Goal: Task Accomplishment & Management: Manage account settings

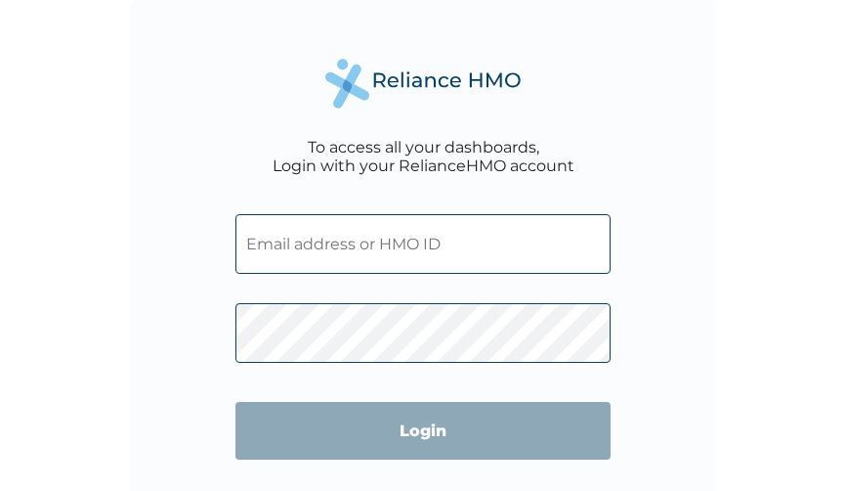
click at [333, 249] on input "text" at bounding box center [423, 244] width 375 height 60
click at [479, 262] on input "text" at bounding box center [423, 244] width 375 height 60
click at [367, 251] on input "text" at bounding box center [423, 244] width 375 height 60
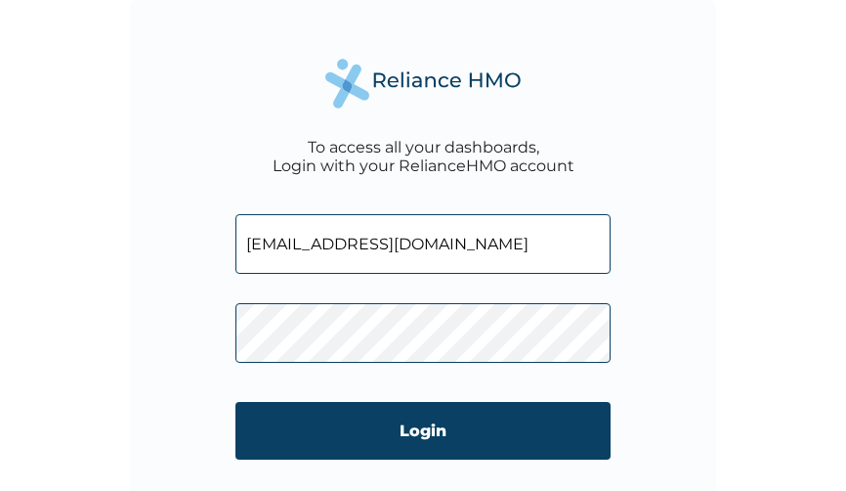
type input "[EMAIL_ADDRESS][DOMAIN_NAME]"
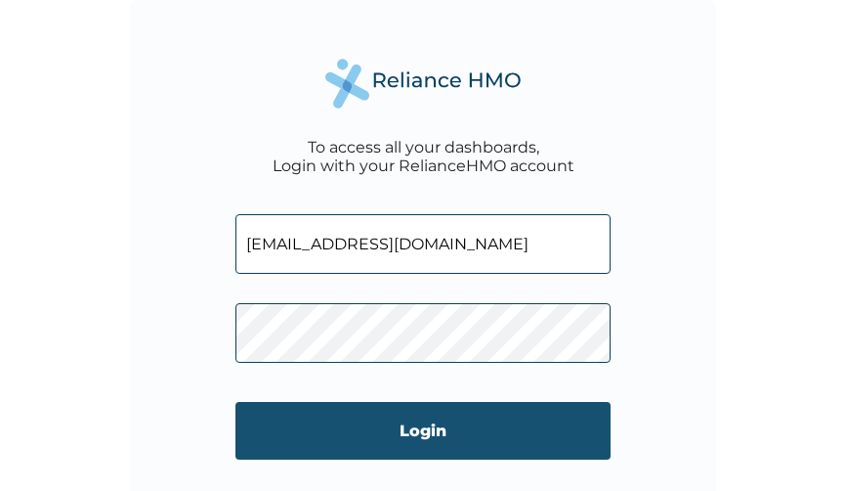
click at [383, 419] on input "Login" at bounding box center [423, 431] width 375 height 58
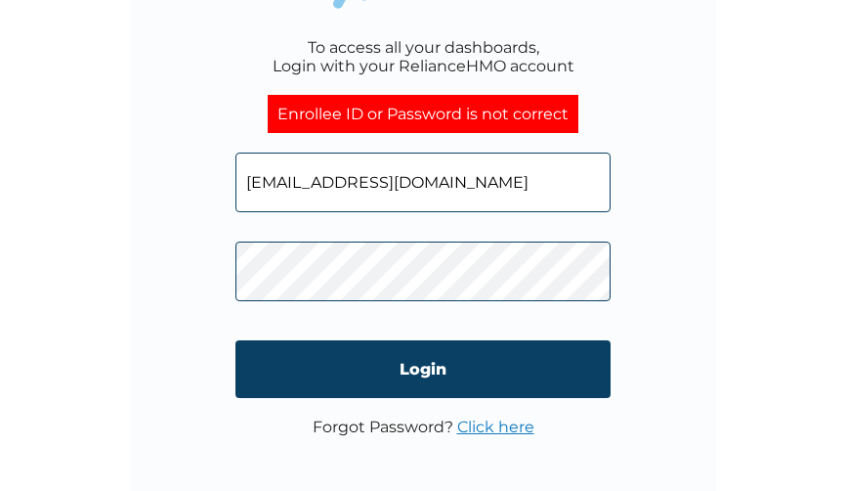
scroll to position [96, 0]
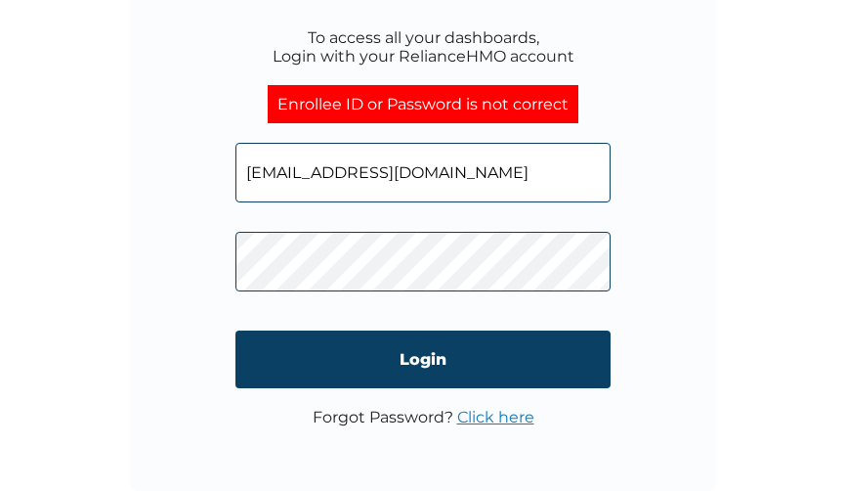
click at [502, 418] on link "Click here" at bounding box center [495, 417] width 77 height 19
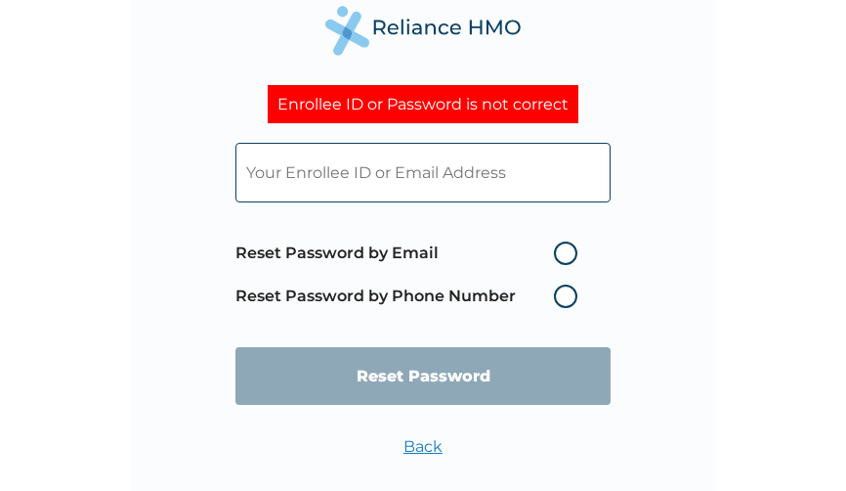
click at [571, 296] on label "Reset Password by Phone Number" at bounding box center [412, 295] width 352 height 23
click at [570, 255] on label "Reset Password by Email" at bounding box center [412, 252] width 352 height 23
click at [558, 255] on input "Reset Password by Email" at bounding box center [542, 252] width 31 height 31
radio input "true"
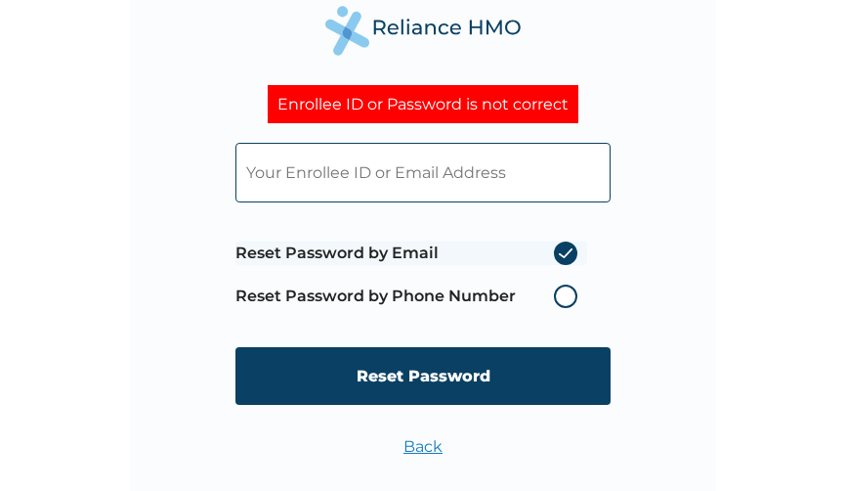
click at [463, 159] on input "text" at bounding box center [423, 173] width 375 height 60
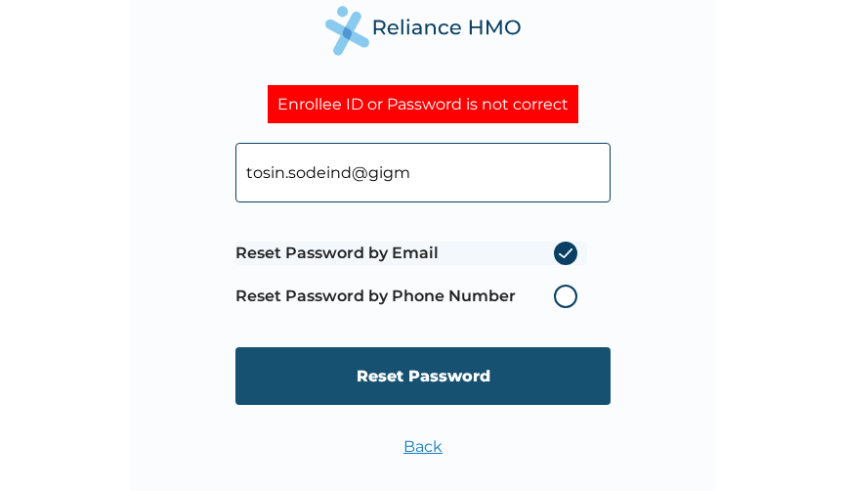
type input "tosin.sodeind@gigm"
click at [448, 385] on input "Reset Password" at bounding box center [423, 376] width 375 height 58
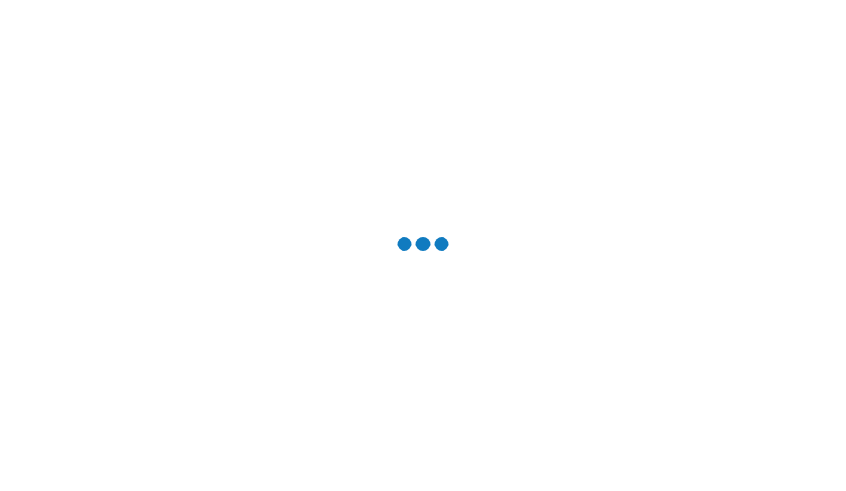
scroll to position [0, 0]
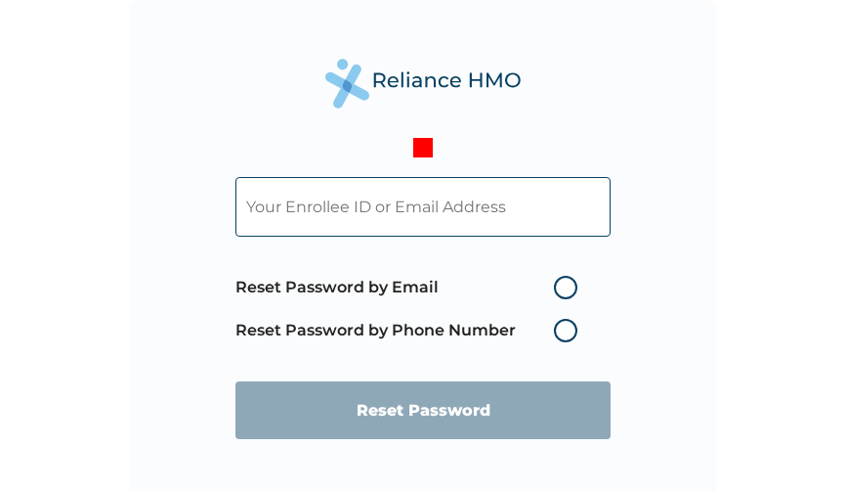
click at [425, 157] on form "Reset Password by Email Reset Password by Phone Number Reset Password" at bounding box center [423, 307] width 375 height 301
